Goal: Task Accomplishment & Management: Manage account settings

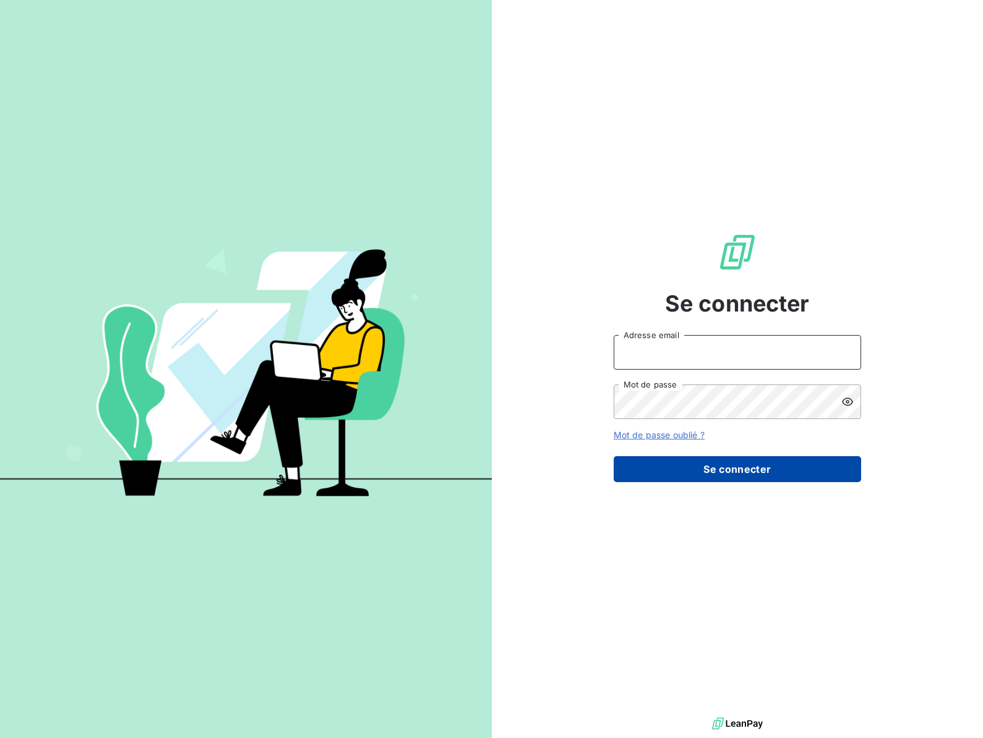
type input "[EMAIL_ADDRESS][DOMAIN_NAME]"
click at [709, 466] on button "Se connecter" at bounding box center [737, 469] width 247 height 26
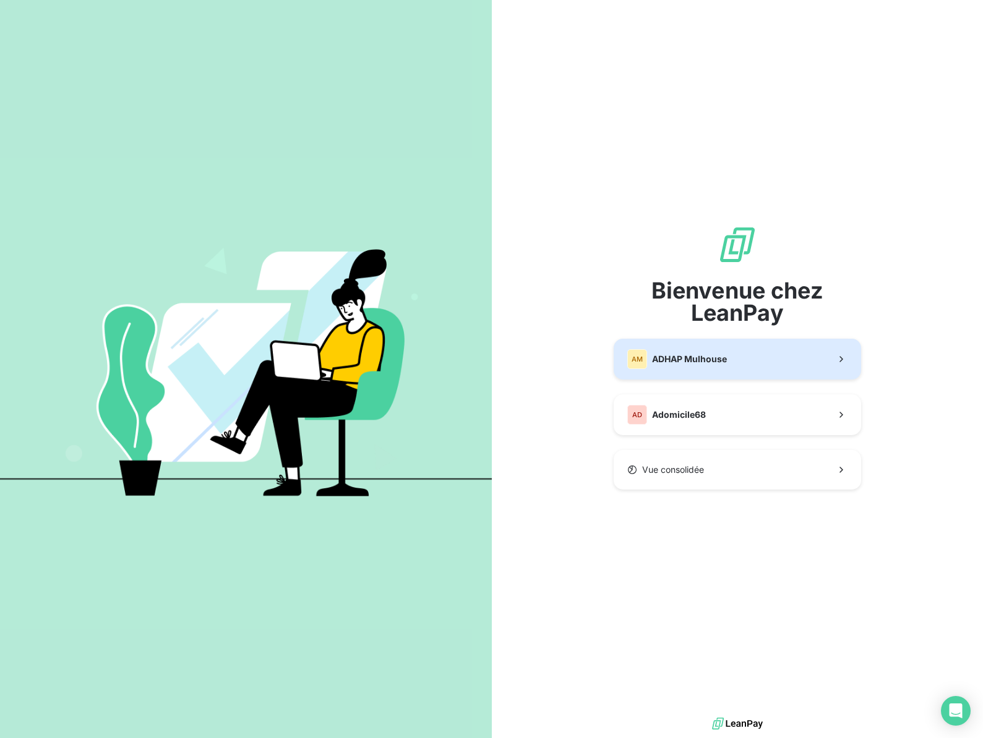
click at [696, 370] on button "AM ADHAP Mulhouse" at bounding box center [737, 359] width 247 height 41
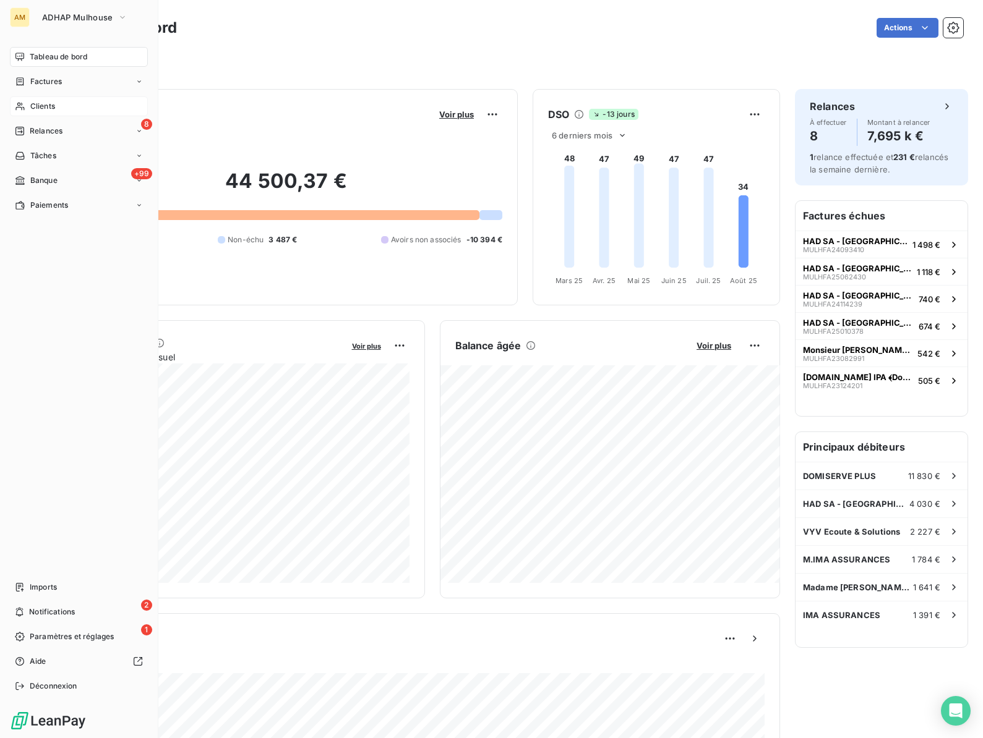
click at [28, 108] on div "Clients" at bounding box center [79, 106] width 138 height 20
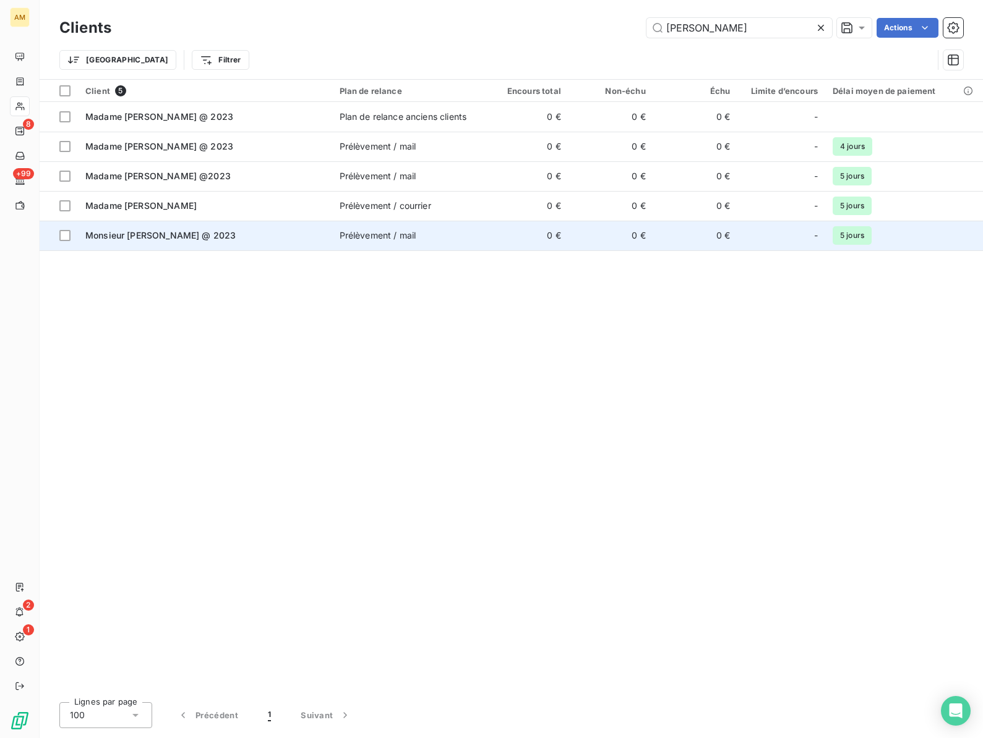
type input "klein"
click at [166, 233] on span "Monsieur KLEIN, Paul @ 2023" at bounding box center [160, 235] width 150 height 11
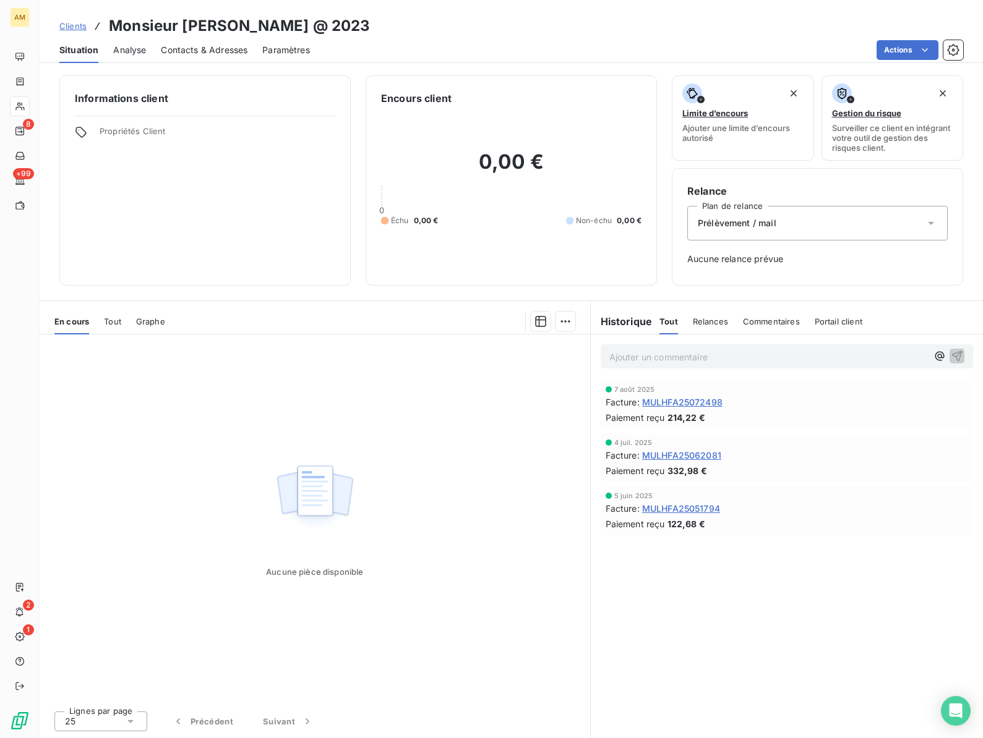
click at [695, 406] on span "MULHFA25072498" at bounding box center [682, 402] width 80 height 13
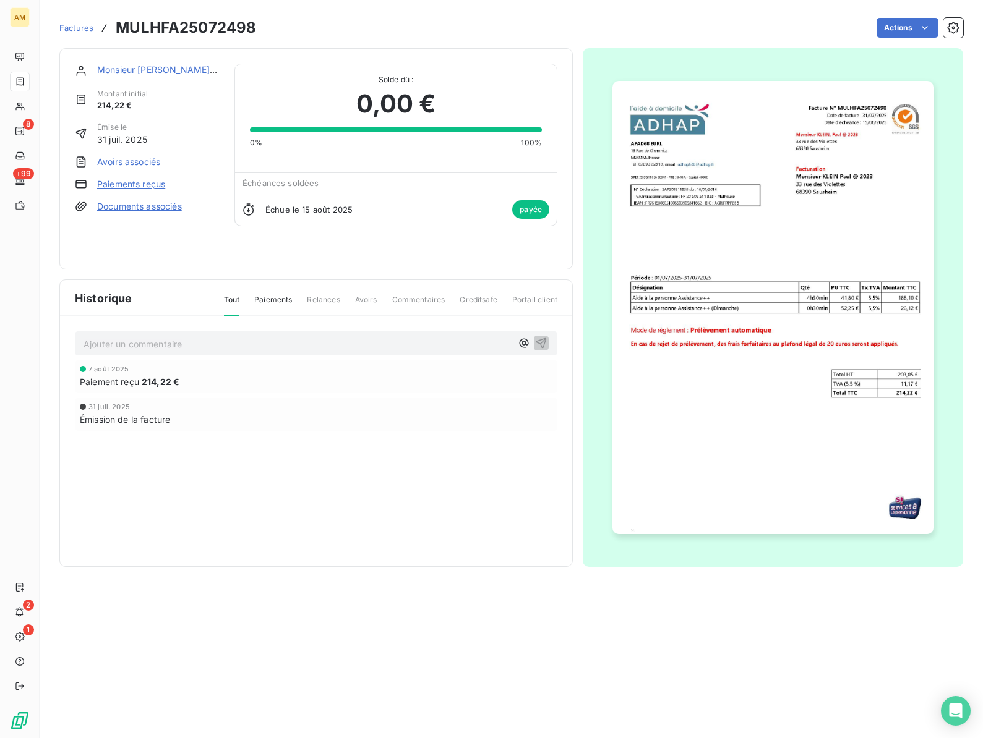
click at [125, 182] on link "Paiements reçus" at bounding box center [131, 184] width 68 height 12
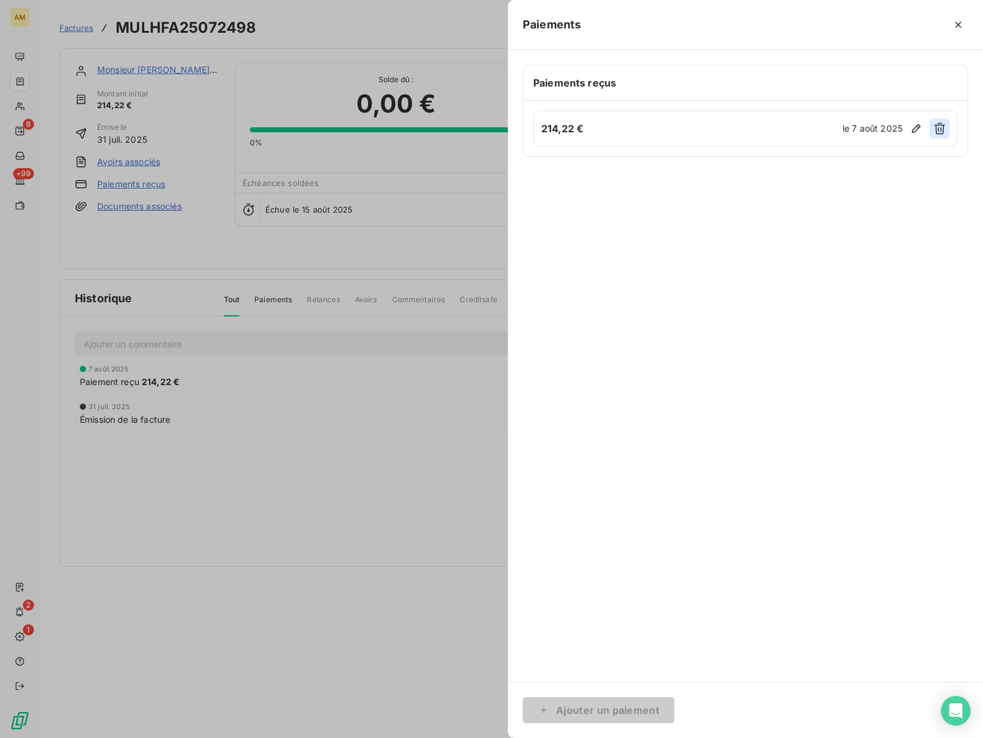
click at [943, 132] on icon "button" at bounding box center [939, 128] width 12 height 12
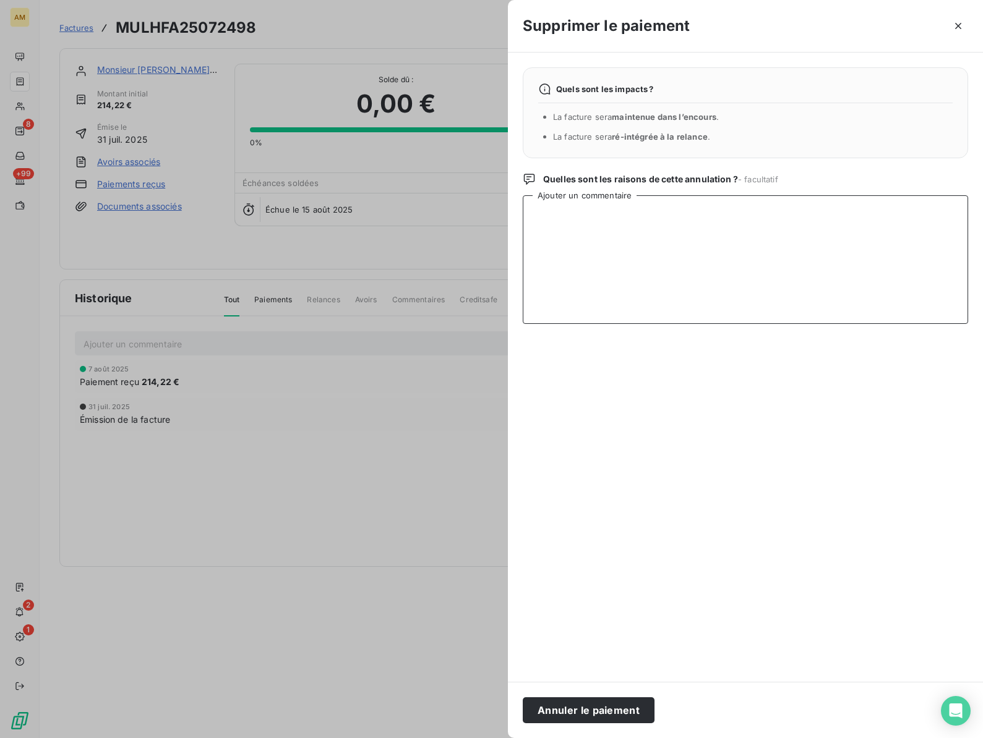
click at [653, 213] on textarea "Ajouter un commentaire" at bounding box center [745, 259] width 445 height 129
type textarea "Prel rejeté. Décès"
click at [581, 706] on button "Annuler le paiement" at bounding box center [589, 711] width 132 height 26
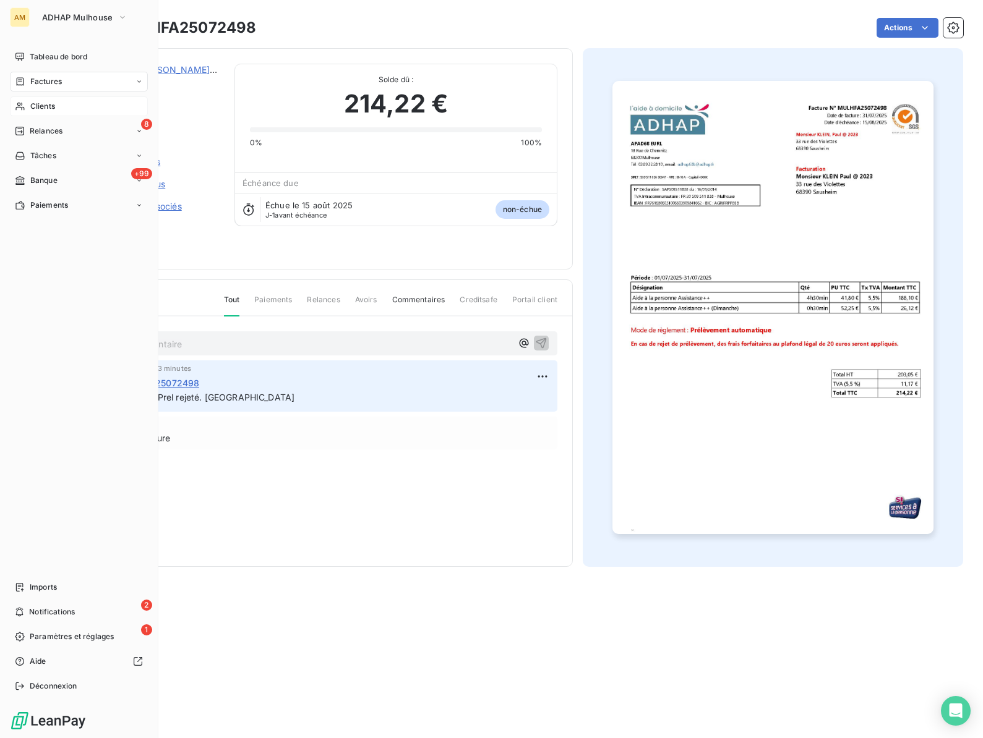
click at [27, 109] on div "Clients" at bounding box center [79, 106] width 138 height 20
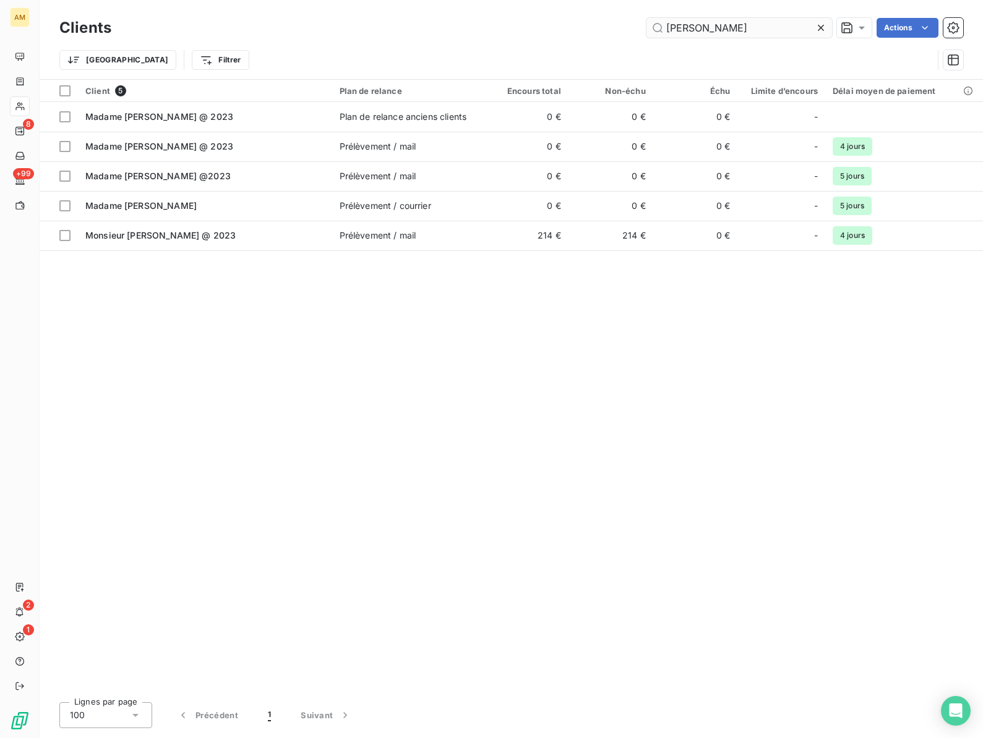
click at [681, 23] on input "klein" at bounding box center [739, 28] width 186 height 20
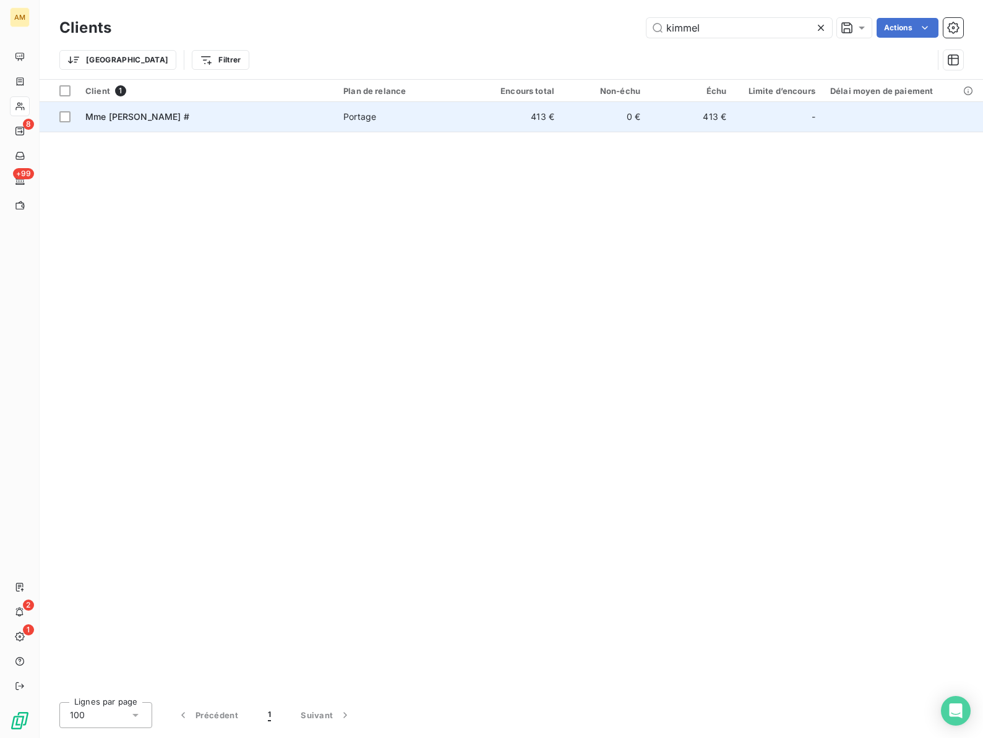
type input "kimmel"
click at [263, 120] on div "Mme KIMMEL Henriette #" at bounding box center [206, 117] width 243 height 12
